Goal: Transaction & Acquisition: Download file/media

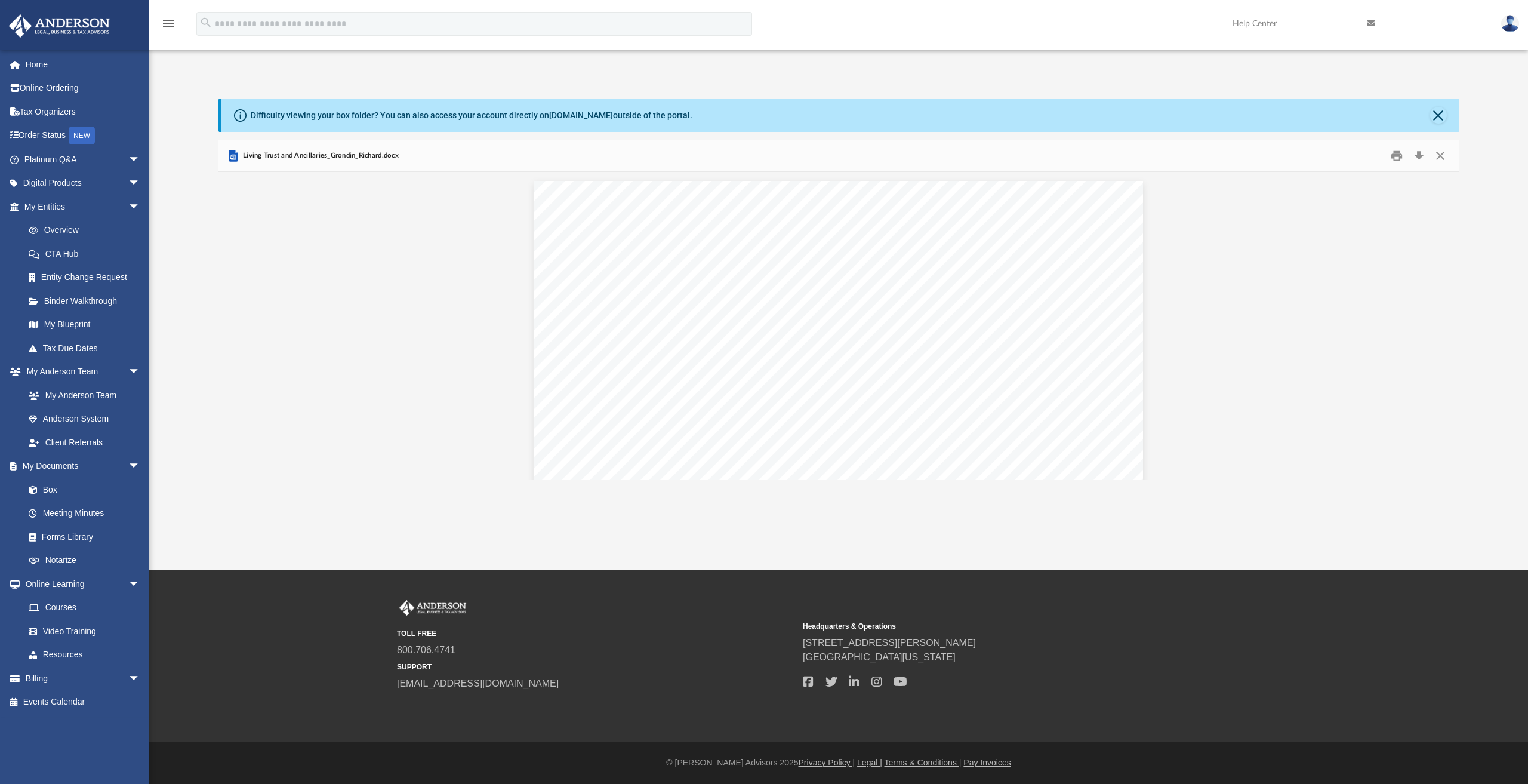
scroll to position [262, 1232]
click at [53, 486] on link "Box" at bounding box center [88, 489] width 142 height 23
click at [54, 486] on link "Box" at bounding box center [88, 489] width 142 height 23
click at [1440, 123] on button "Close" at bounding box center [1439, 115] width 17 height 17
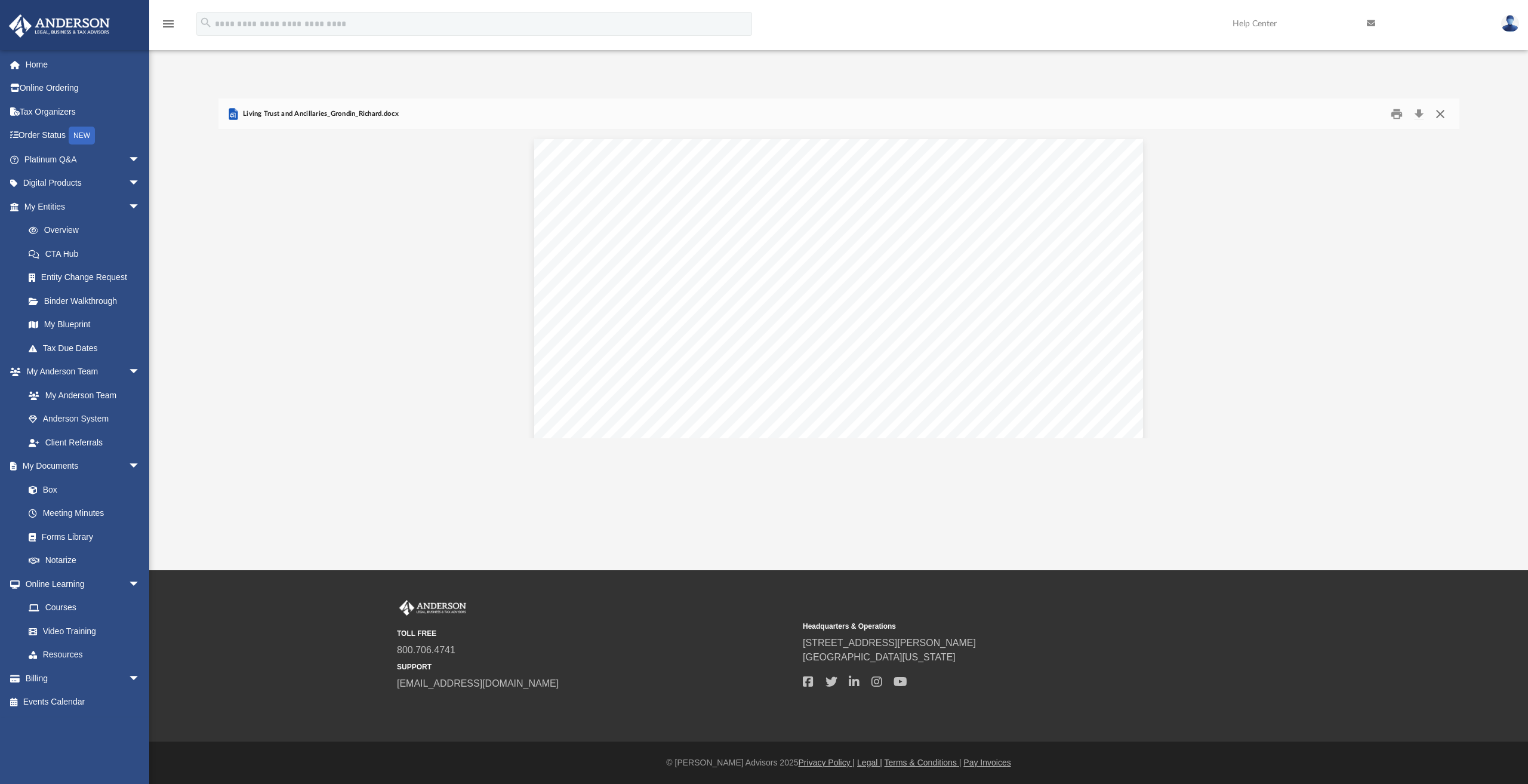
click at [1439, 115] on button "Close" at bounding box center [1440, 114] width 22 height 19
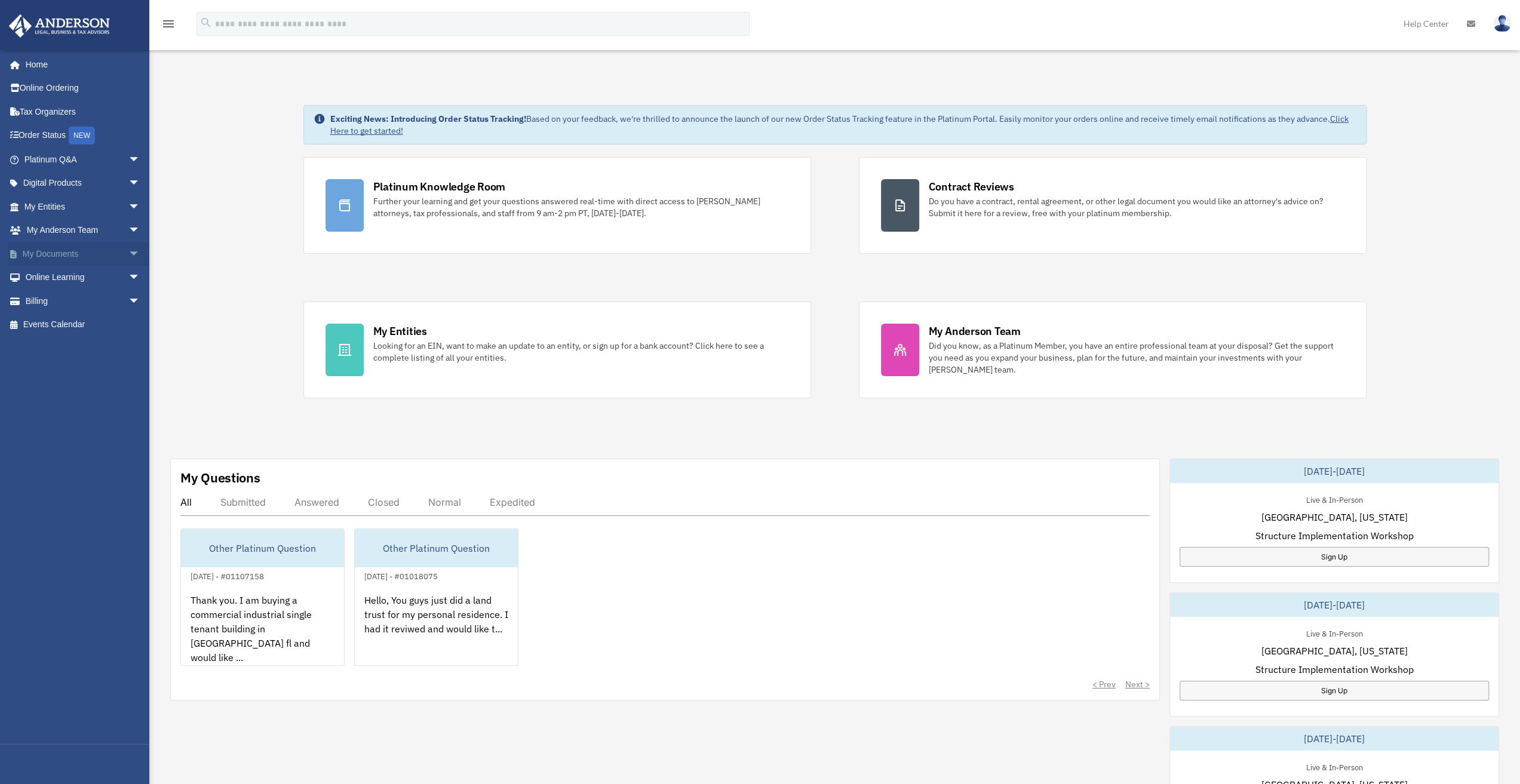
click at [128, 252] on span "arrow_drop_down" at bounding box center [140, 254] width 23 height 24
click at [49, 274] on link "Box" at bounding box center [88, 277] width 142 height 23
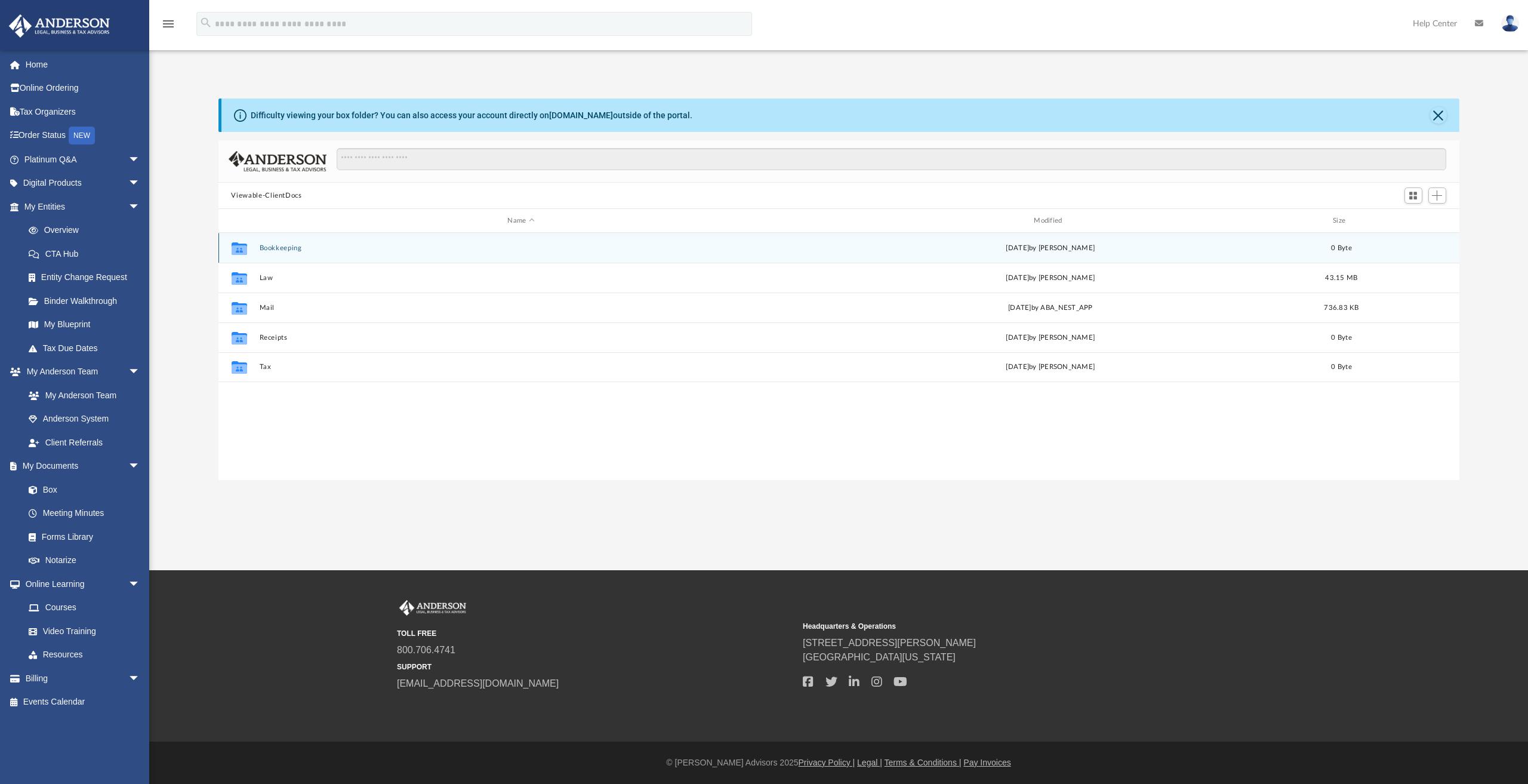
scroll to position [262, 1232]
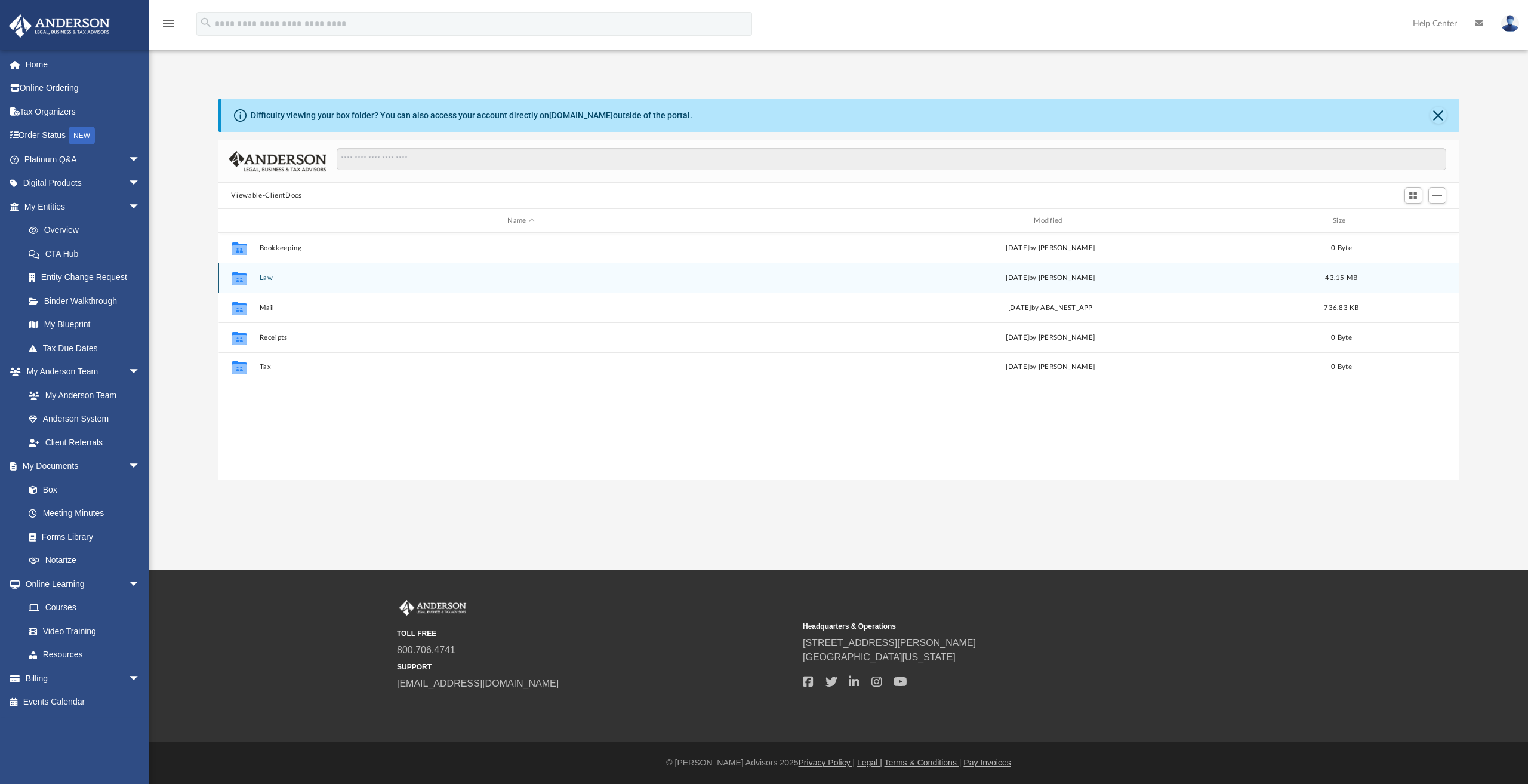
click at [263, 274] on button "Law" at bounding box center [521, 278] width 524 height 8
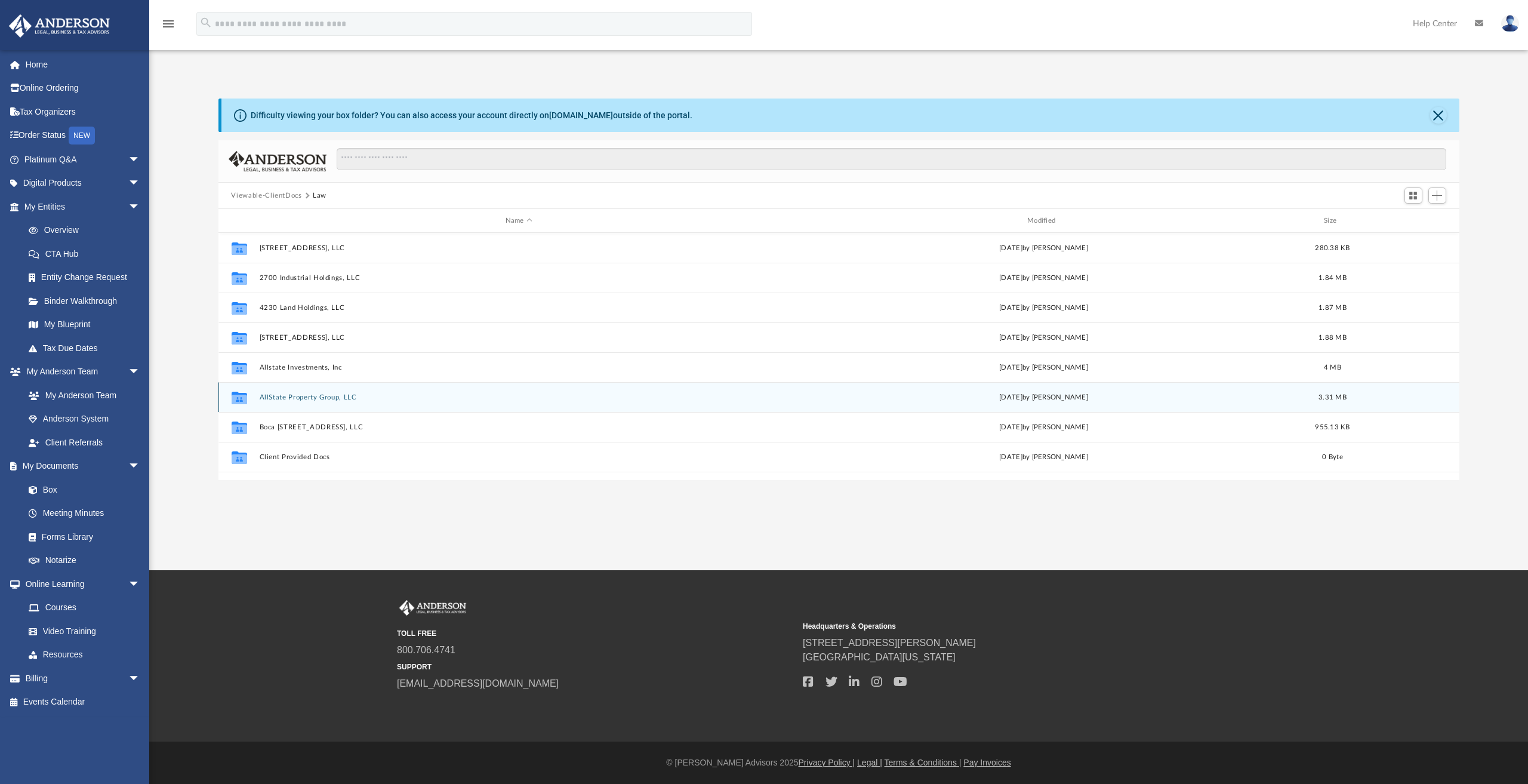
click at [318, 394] on button "AllState Property Group, LLC" at bounding box center [519, 397] width 520 height 8
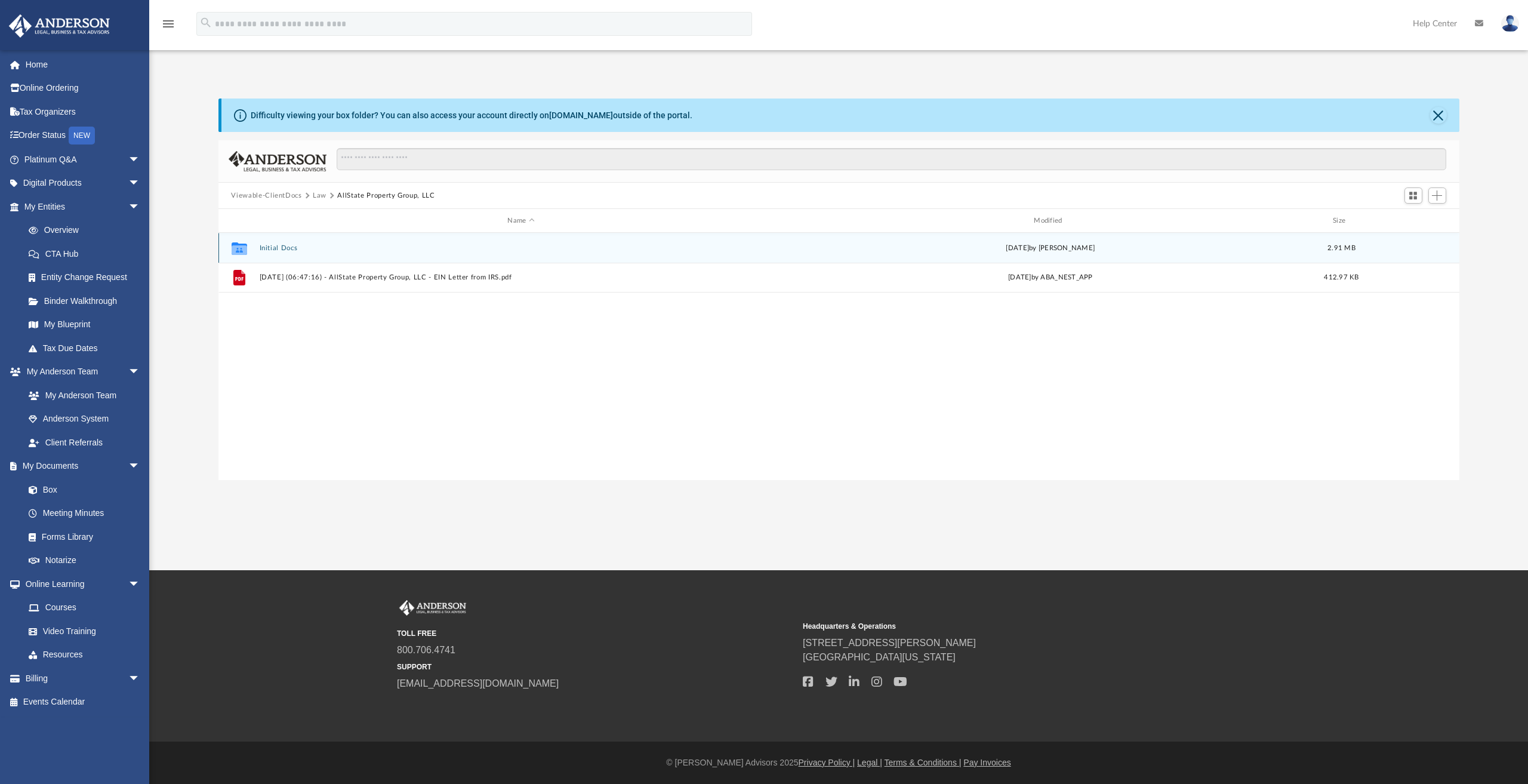
click at [284, 249] on button "Initial Docs" at bounding box center [521, 248] width 524 height 8
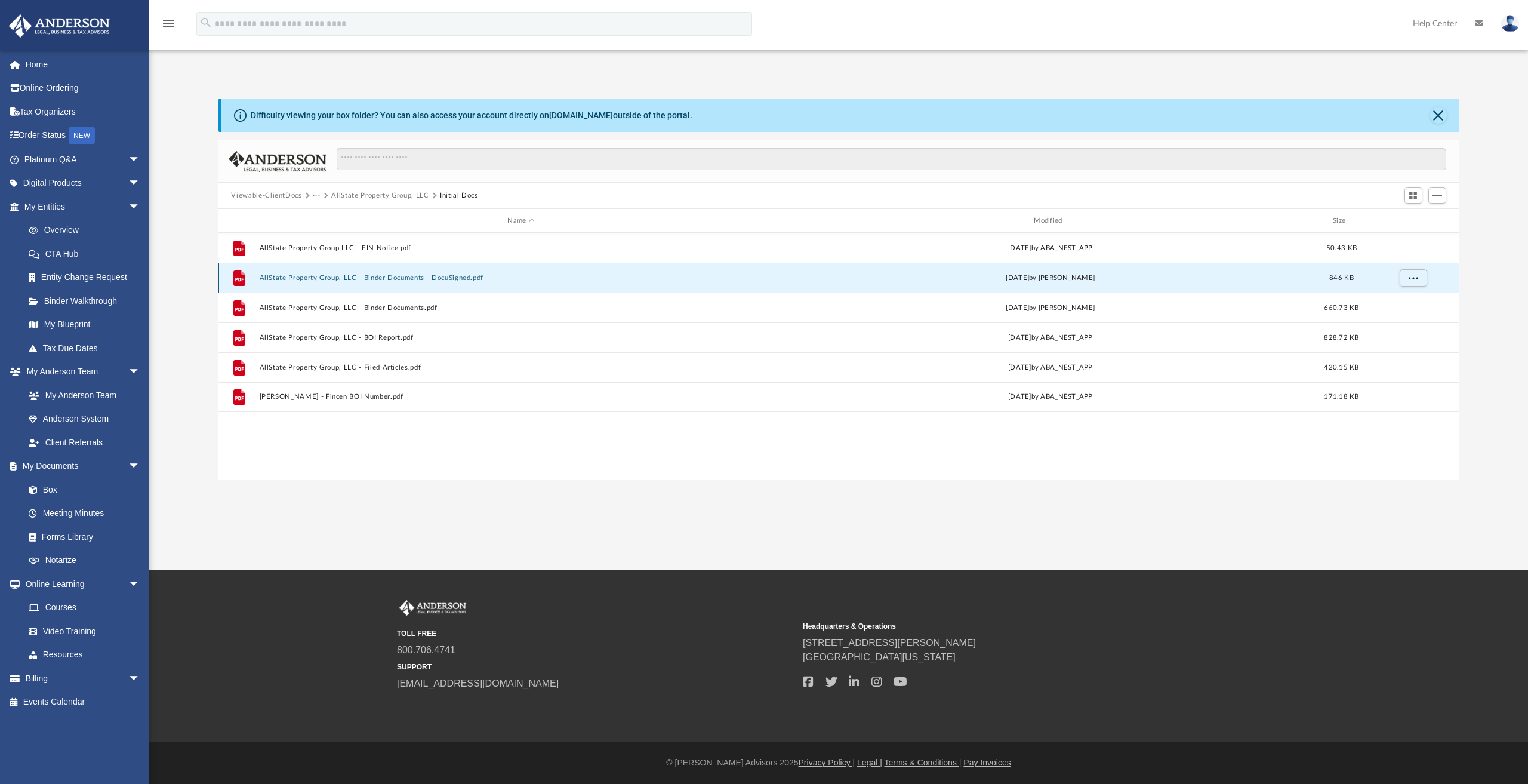
click at [397, 274] on button "AllState Property Group, LLC - Binder Documents - DocuSigned.pdf" at bounding box center [521, 278] width 524 height 8
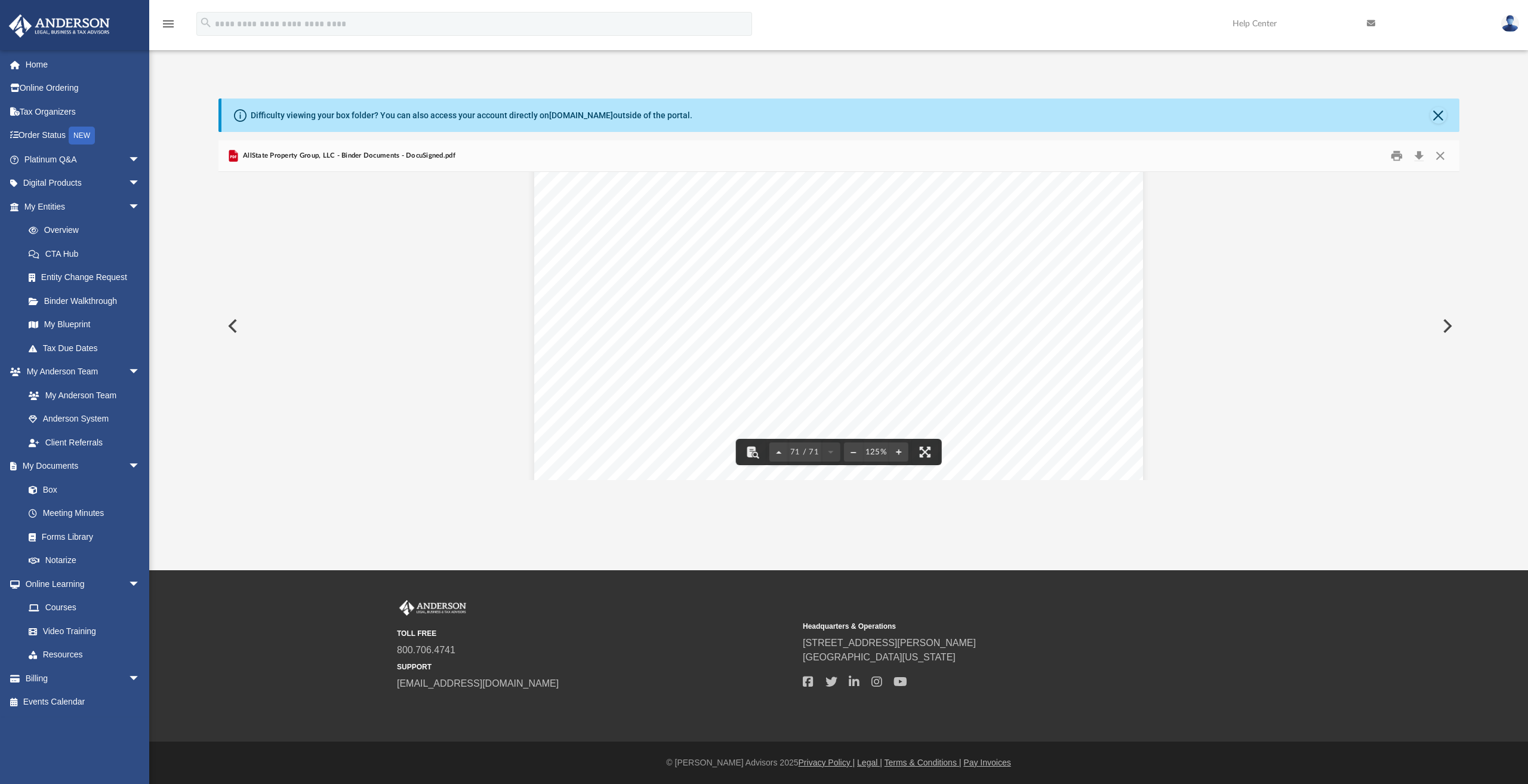
scroll to position [56360, 0]
click at [1422, 152] on button "Download" at bounding box center [1420, 156] width 22 height 19
click at [1440, 158] on button "Close" at bounding box center [1440, 156] width 22 height 19
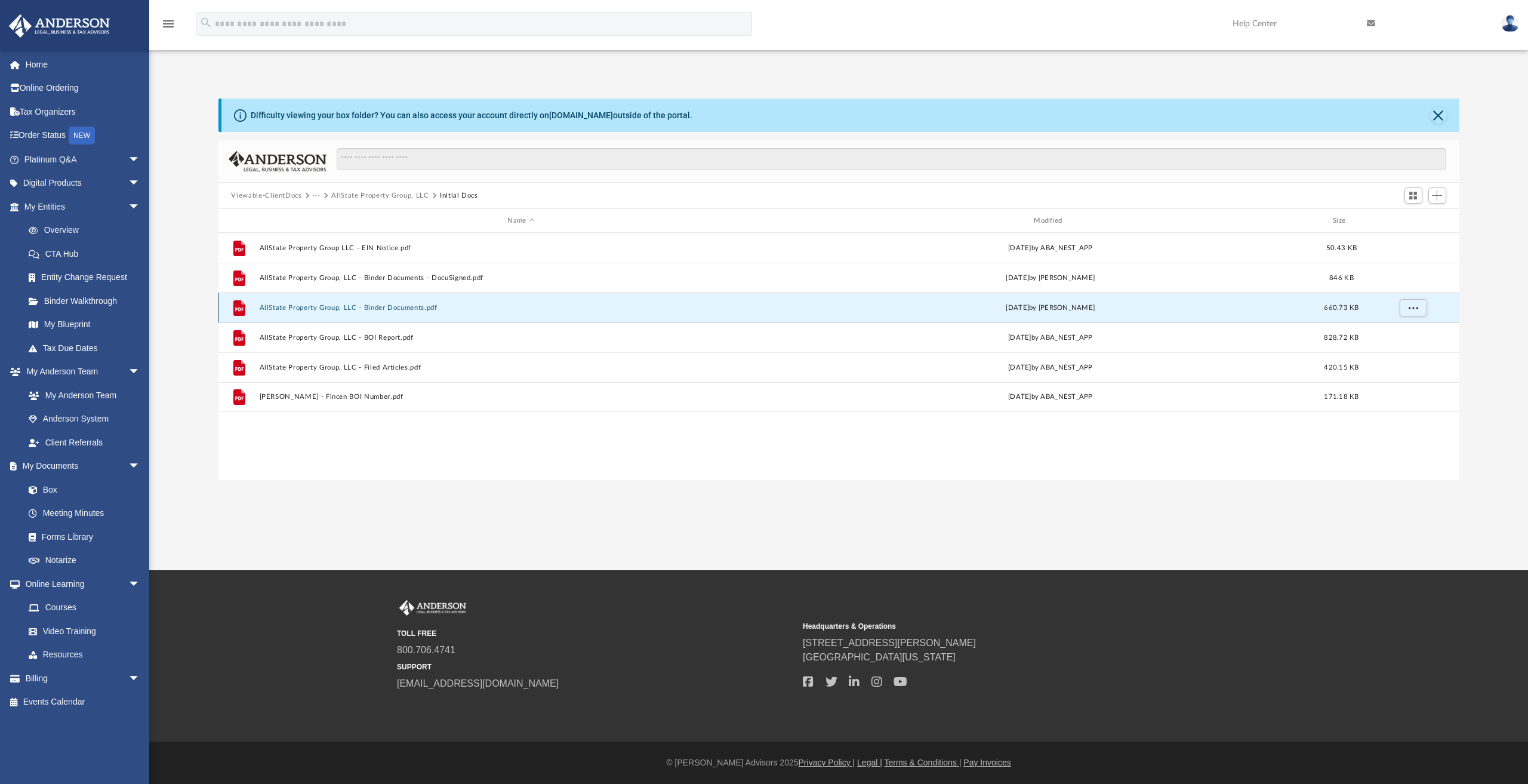
click at [400, 310] on button "AllState Property Group, LLC - Binder Documents.pdf" at bounding box center [521, 308] width 524 height 8
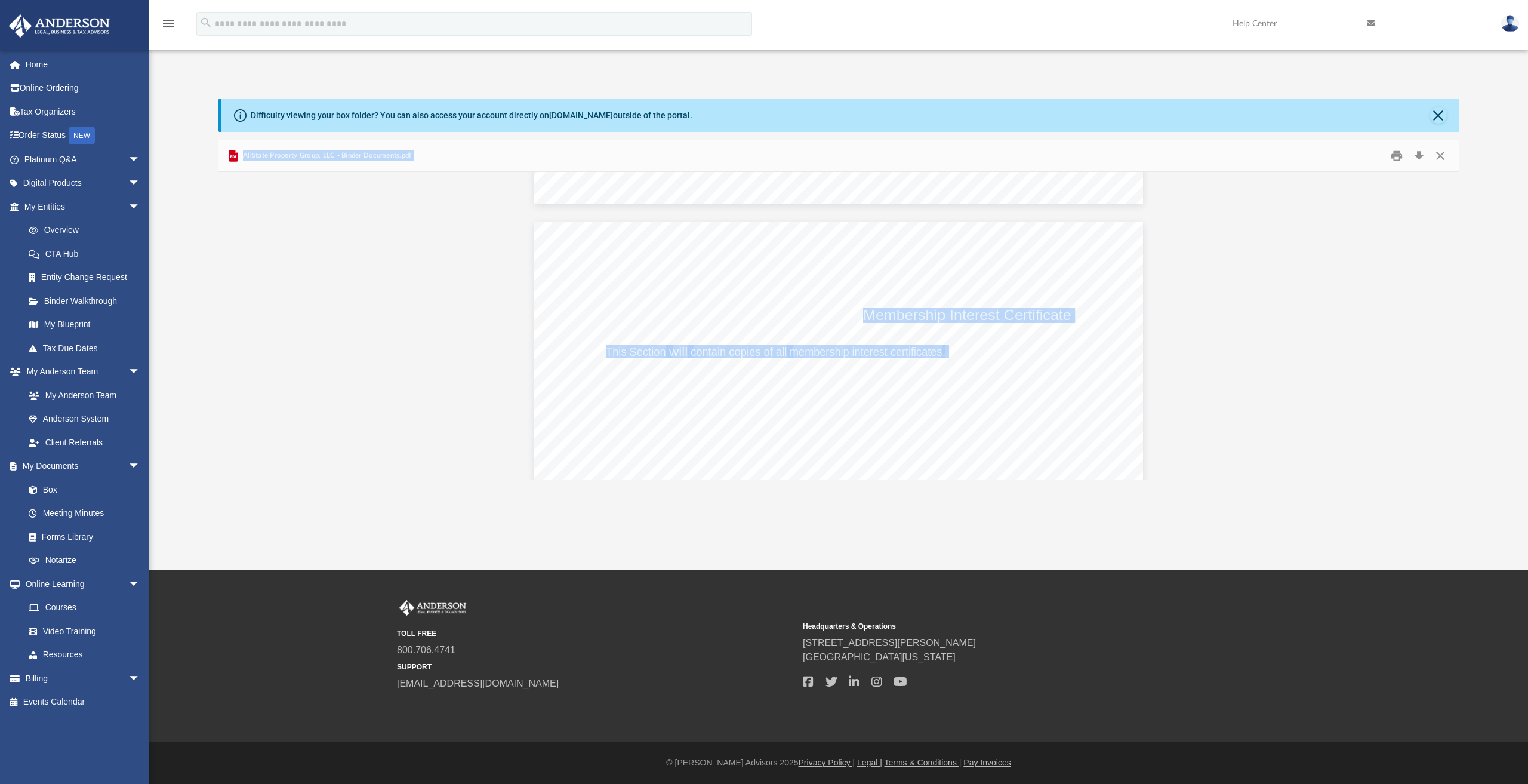
scroll to position [49670, 0]
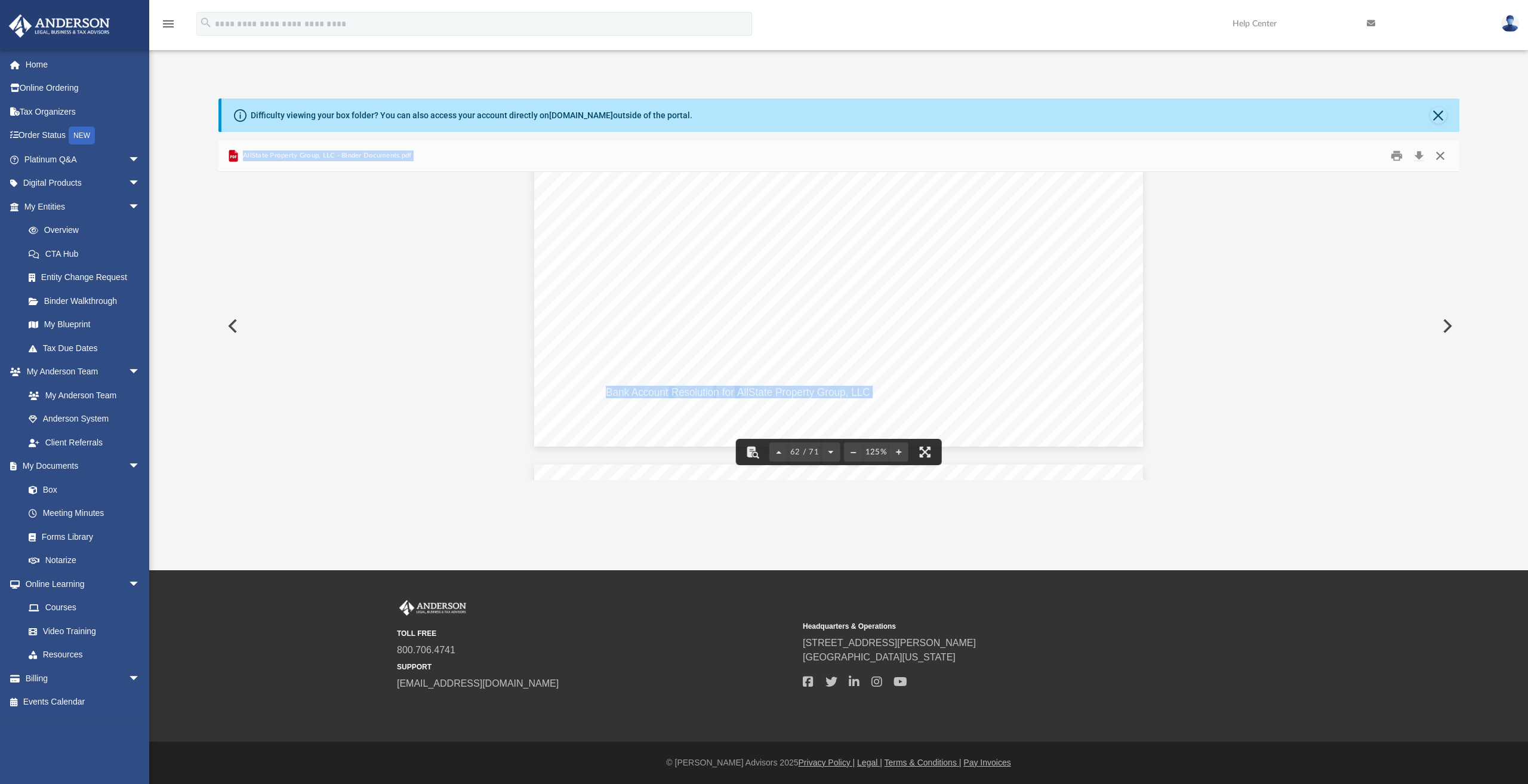
click at [1440, 156] on button "Close" at bounding box center [1440, 156] width 22 height 19
